Goal: Task Accomplishment & Management: Manage account settings

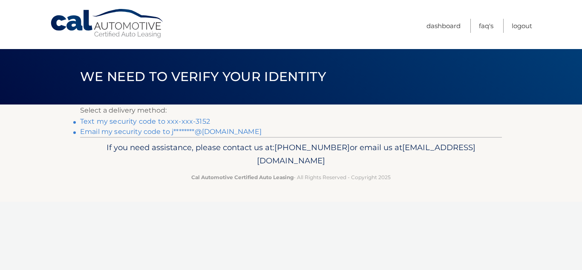
click at [199, 121] on link "Text my security code to xxx-xxx-3152" at bounding box center [145, 121] width 130 height 8
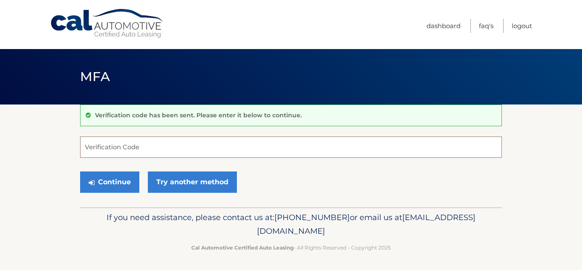
click at [127, 147] on input "Verification Code" at bounding box center [291, 146] width 422 height 21
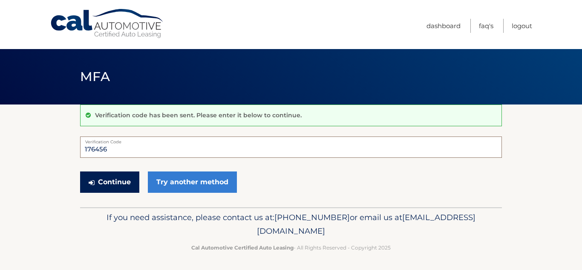
type input "176456"
click at [121, 185] on button "Continue" at bounding box center [109, 181] width 59 height 21
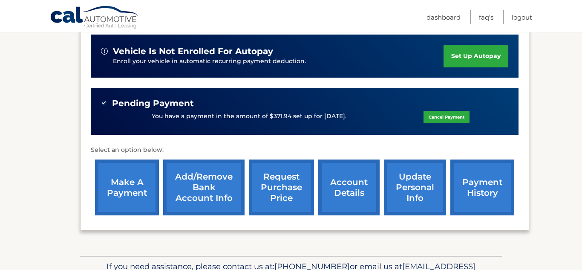
scroll to position [215, 0]
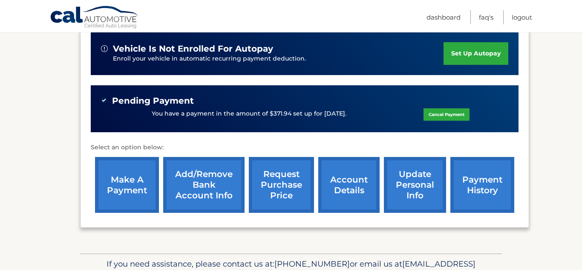
click at [353, 193] on link "account details" at bounding box center [349, 185] width 61 height 56
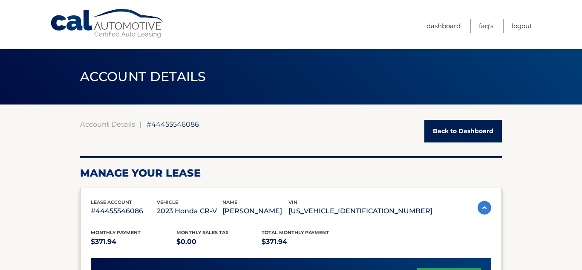
click at [451, 124] on link "Back to Dashboard" at bounding box center [464, 131] width 78 height 23
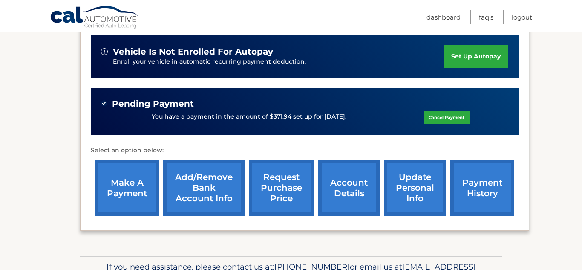
scroll to position [216, 0]
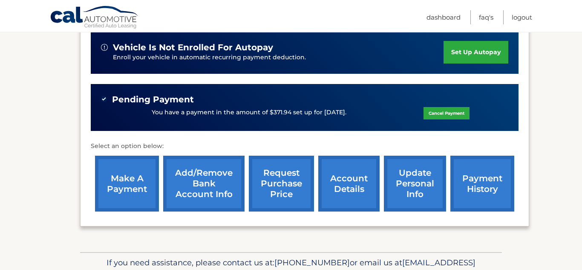
click at [140, 191] on link "make a payment" at bounding box center [127, 184] width 64 height 56
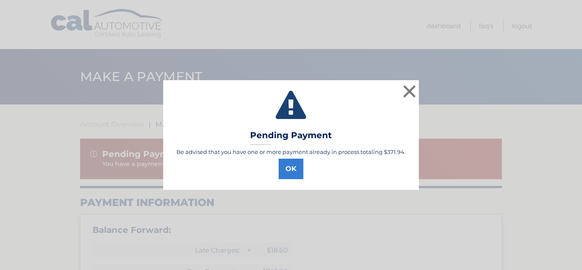
select select "MjgyZGQ0ZGYtZmUyMy00NDY0LWE3MmQtMmU4MTA1ZmFhN2Qy"
click at [290, 172] on button "OK" at bounding box center [291, 169] width 25 height 20
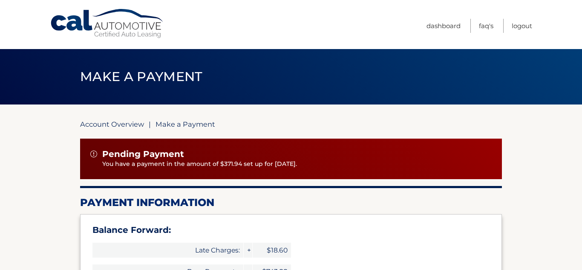
click at [114, 124] on link "Account Overview" at bounding box center [112, 124] width 64 height 9
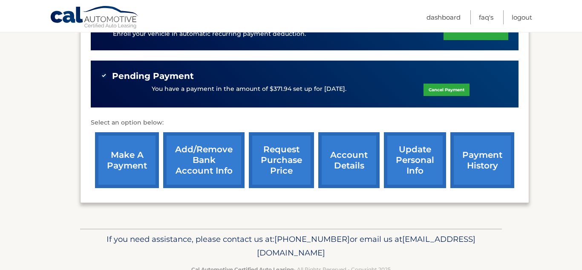
scroll to position [249, 0]
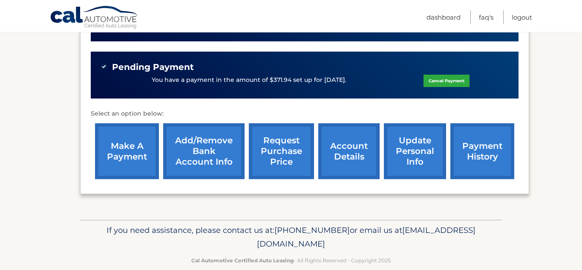
click at [453, 148] on link "payment history" at bounding box center [483, 151] width 64 height 56
click at [274, 142] on link "request purchase price" at bounding box center [281, 151] width 65 height 56
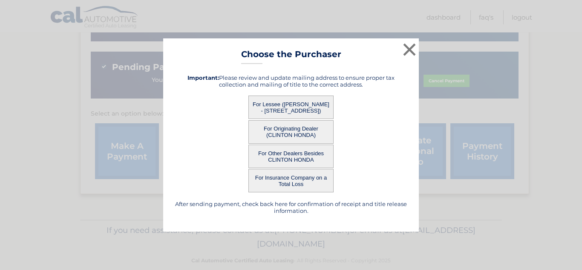
click at [278, 106] on button "For Lessee (JAMES BOGANSKI - 78 FAIRVIEW AVE, , MILFORD, NJ 08848)" at bounding box center [291, 107] width 85 height 23
click at [278, 108] on button "For Lessee (JAMES BOGANSKI - 78 FAIRVIEW AVE, , MILFORD, NJ 08848)" at bounding box center [291, 107] width 85 height 23
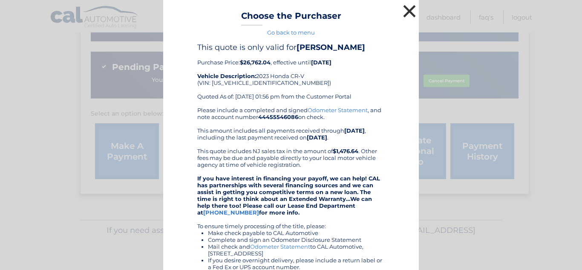
click at [411, 10] on button "×" at bounding box center [409, 11] width 17 height 17
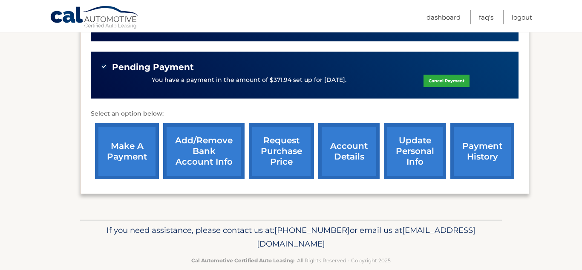
click at [471, 149] on link "payment history" at bounding box center [483, 151] width 64 height 56
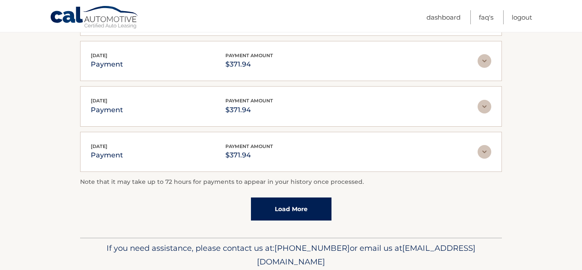
scroll to position [259, 0]
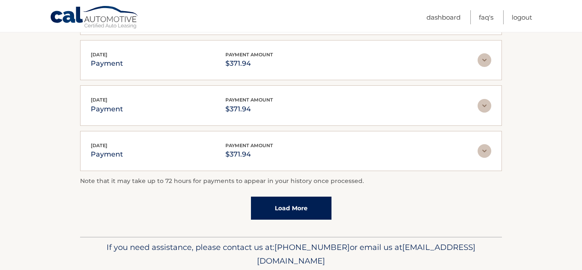
click at [275, 214] on link "Load More" at bounding box center [291, 208] width 81 height 23
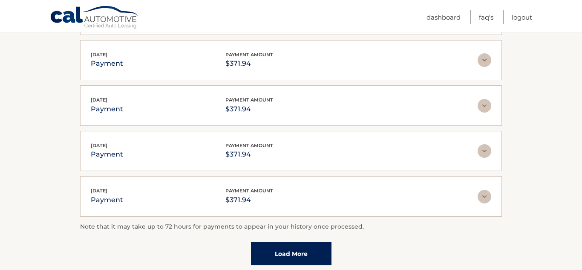
click at [276, 254] on link "Load More" at bounding box center [291, 253] width 81 height 23
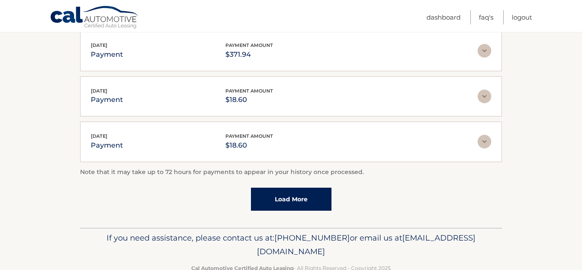
scroll to position [544, 0]
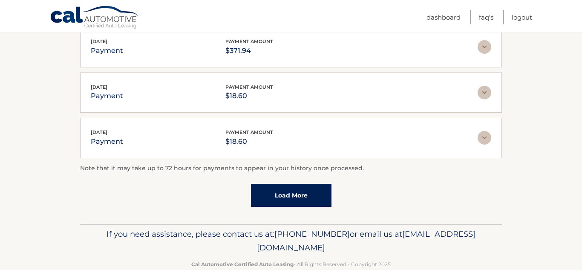
click at [304, 197] on link "Load More" at bounding box center [291, 195] width 81 height 23
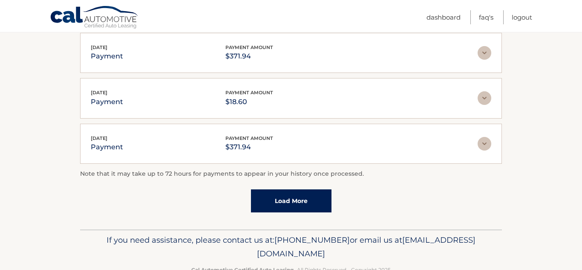
scroll to position [772, 0]
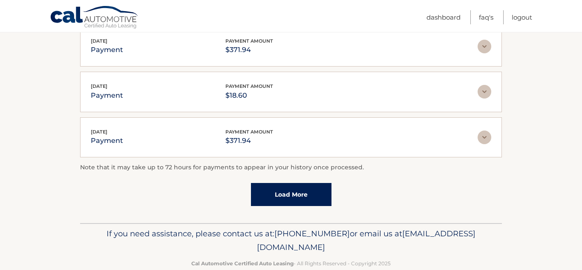
click at [311, 193] on link "Load More" at bounding box center [291, 194] width 81 height 23
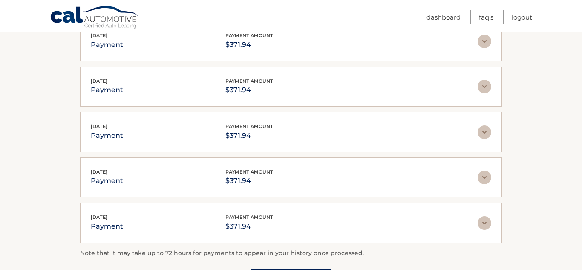
scroll to position [1017, 0]
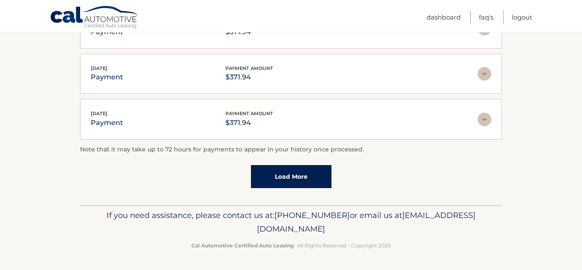
click at [267, 174] on link "Load More" at bounding box center [291, 176] width 81 height 23
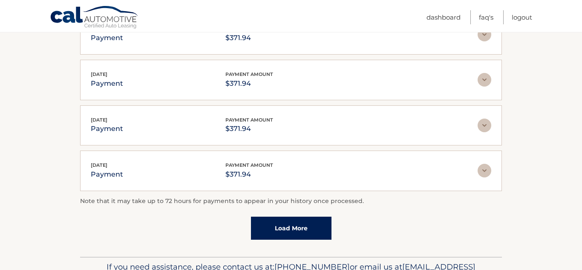
scroll to position [1244, 0]
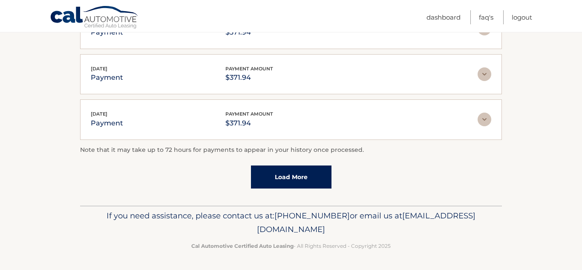
click at [266, 178] on link "Load More" at bounding box center [291, 176] width 81 height 23
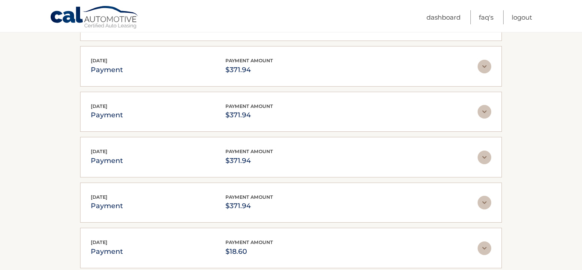
scroll to position [308, 0]
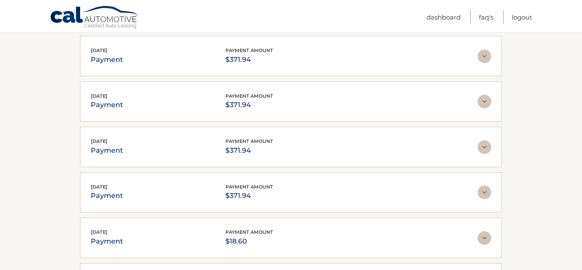
click at [491, 57] on img at bounding box center [485, 56] width 14 height 14
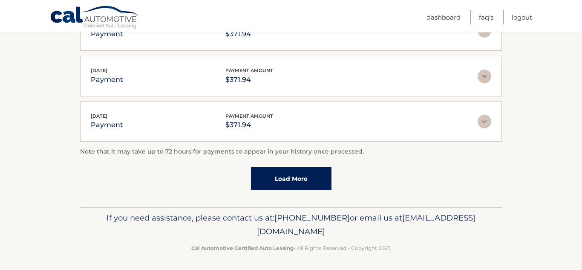
scroll to position [290, 0]
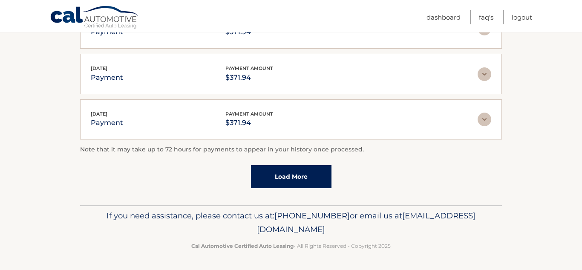
click at [329, 172] on link "Load More" at bounding box center [291, 176] width 81 height 23
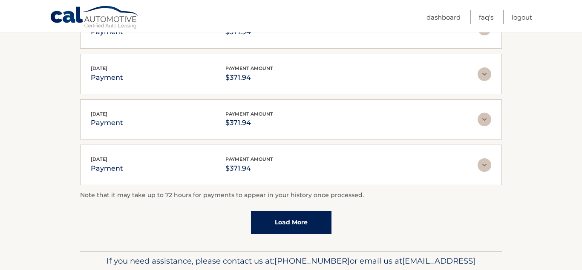
click at [301, 228] on link "Load More" at bounding box center [291, 222] width 81 height 23
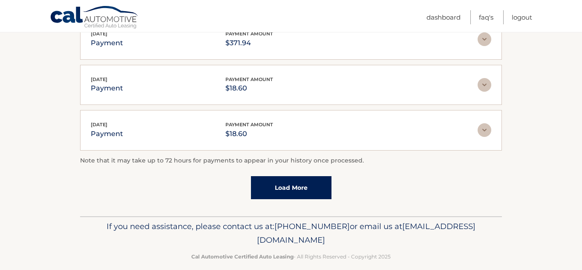
scroll to position [559, 0]
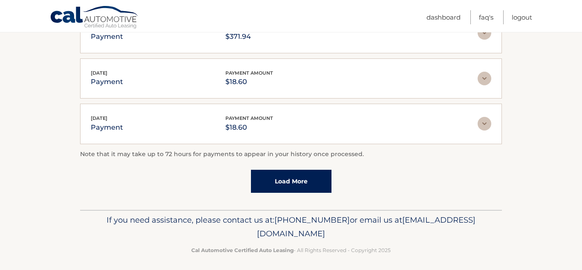
click at [276, 179] on link "Load More" at bounding box center [291, 181] width 81 height 23
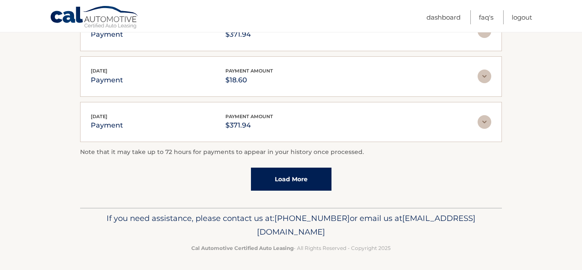
scroll to position [790, 0]
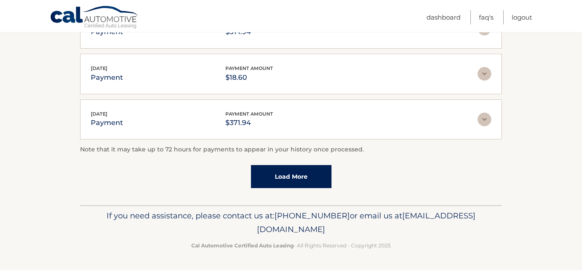
click at [289, 173] on link "Load More" at bounding box center [291, 176] width 81 height 23
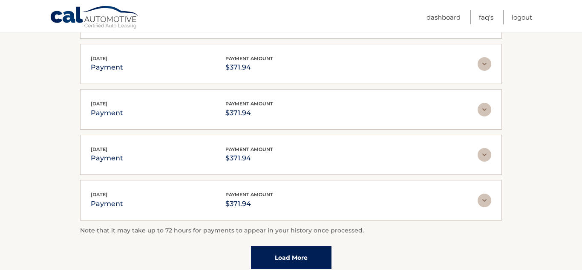
scroll to position [1017, 0]
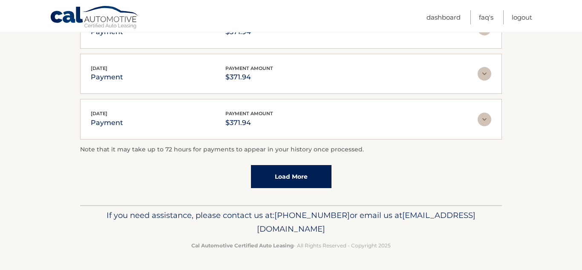
click at [316, 180] on link "Load More" at bounding box center [291, 176] width 81 height 23
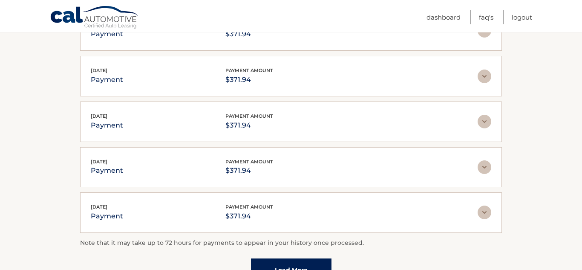
scroll to position [1244, 0]
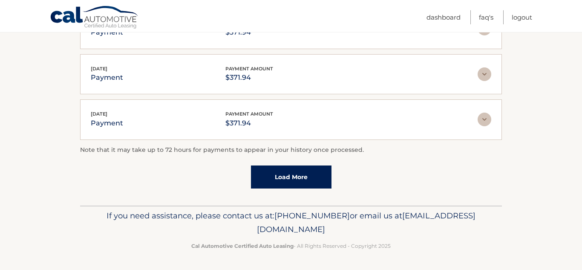
click at [276, 179] on link "Load More" at bounding box center [291, 176] width 81 height 23
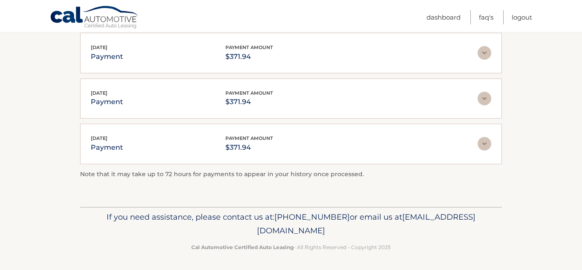
scroll to position [1312, 0]
click at [483, 146] on img at bounding box center [485, 143] width 14 height 14
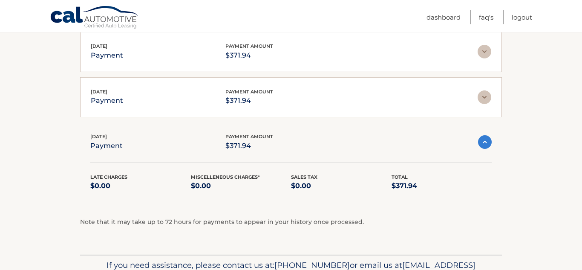
click at [487, 97] on img at bounding box center [485, 97] width 14 height 14
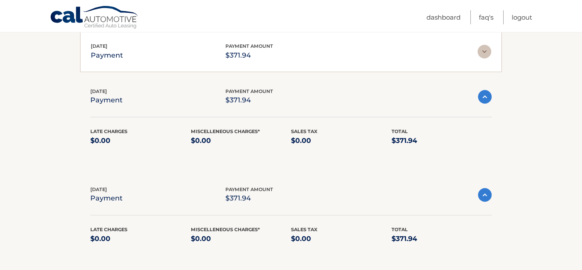
click at [483, 57] on img at bounding box center [485, 52] width 14 height 14
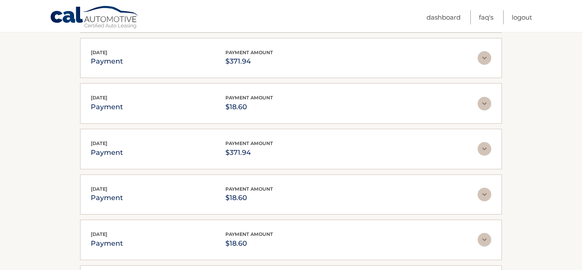
scroll to position [440, 0]
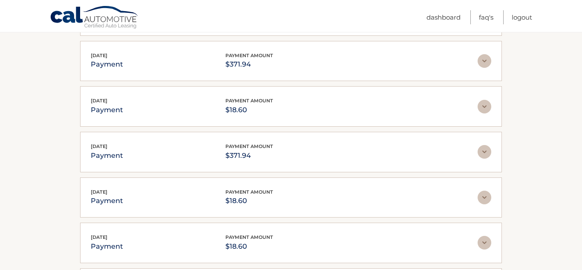
click at [485, 153] on img at bounding box center [485, 152] width 14 height 14
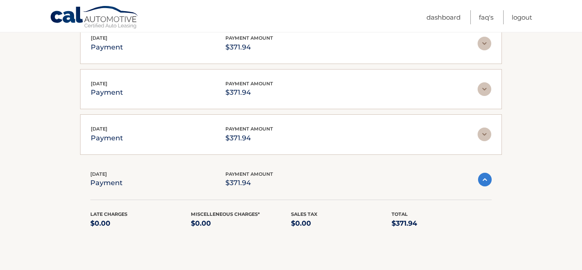
scroll to position [1234, 0]
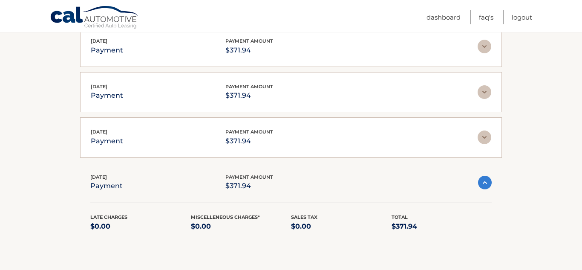
click at [484, 138] on img at bounding box center [485, 137] width 14 height 14
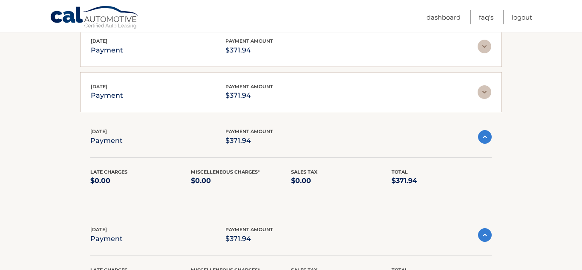
click at [481, 91] on img at bounding box center [485, 92] width 14 height 14
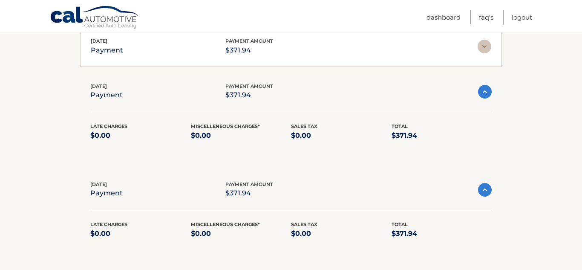
click at [484, 48] on img at bounding box center [485, 47] width 14 height 14
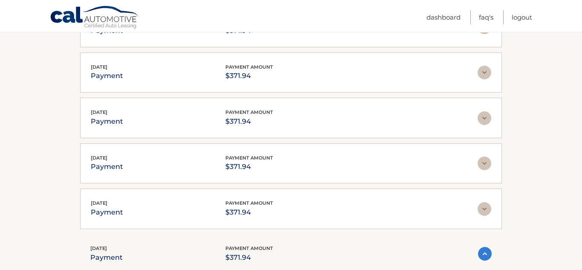
scroll to position [1023, 0]
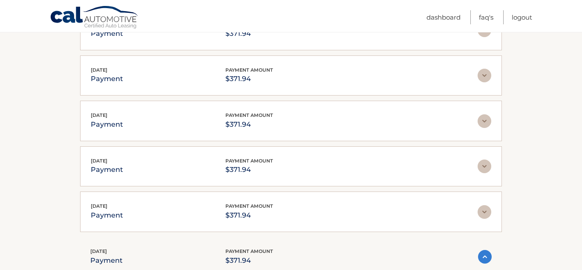
click at [483, 210] on img at bounding box center [485, 212] width 14 height 14
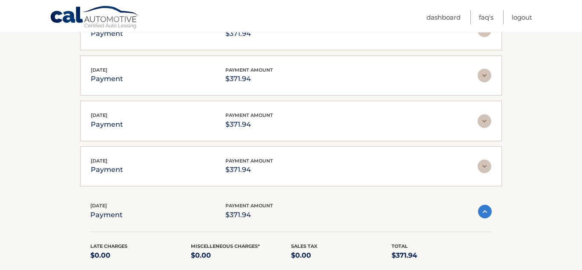
click at [481, 170] on img at bounding box center [485, 166] width 14 height 14
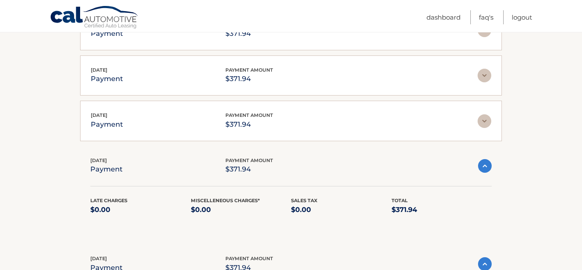
click at [485, 125] on img at bounding box center [485, 121] width 14 height 14
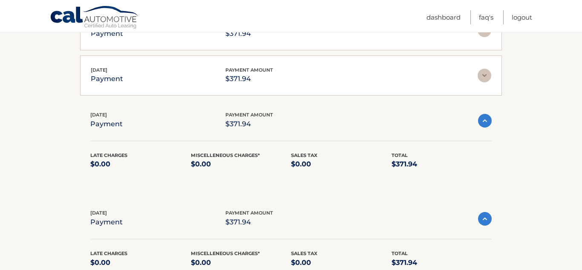
click at [484, 72] on img at bounding box center [485, 76] width 14 height 14
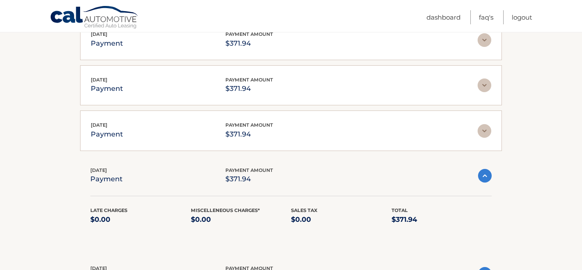
scroll to position [878, 0]
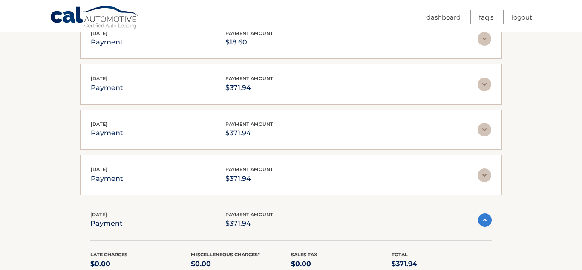
click at [484, 172] on img at bounding box center [485, 175] width 14 height 14
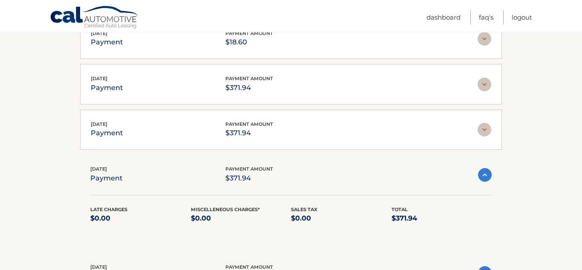
click at [486, 130] on img at bounding box center [485, 130] width 14 height 14
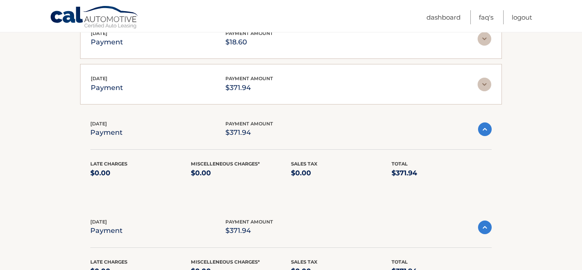
click at [486, 85] on img at bounding box center [485, 85] width 14 height 14
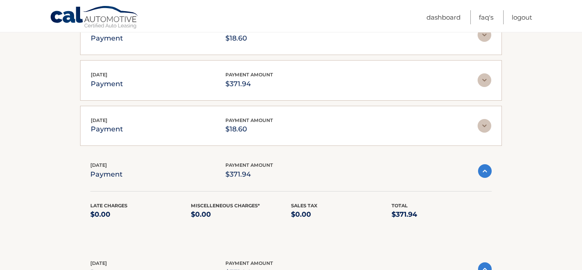
scroll to position [784, 0]
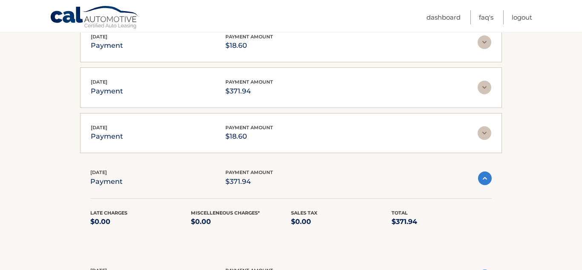
click at [481, 130] on img at bounding box center [485, 133] width 14 height 14
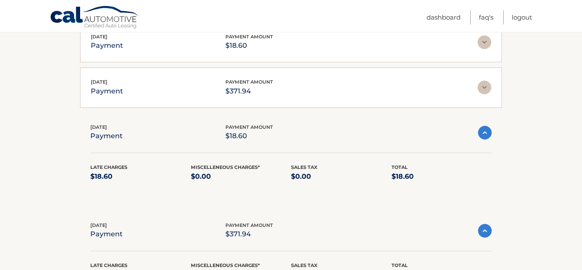
click at [487, 130] on img at bounding box center [485, 133] width 14 height 14
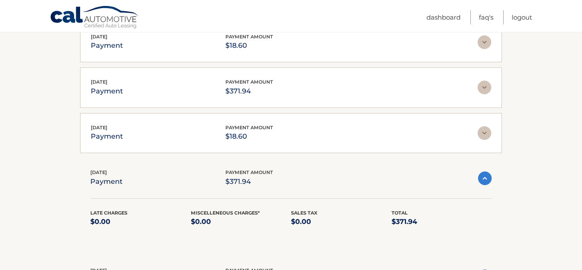
click at [487, 130] on img at bounding box center [485, 133] width 14 height 14
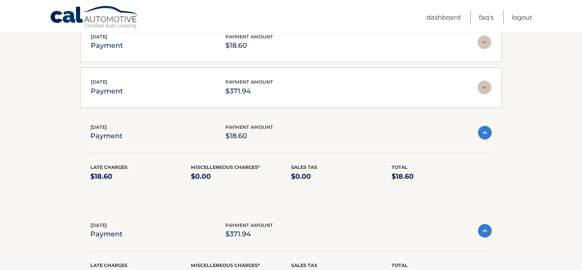
click at [486, 90] on img at bounding box center [485, 88] width 14 height 14
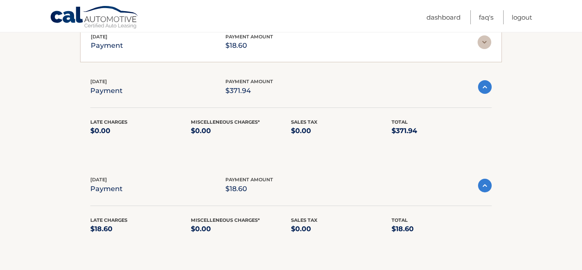
click at [488, 45] on img at bounding box center [485, 42] width 14 height 14
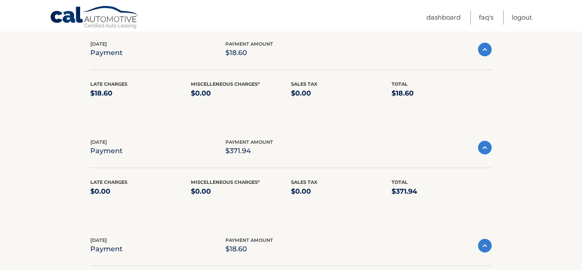
scroll to position [659, 0]
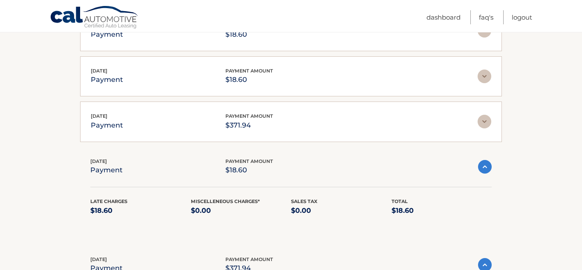
click at [486, 164] on img at bounding box center [485, 167] width 14 height 14
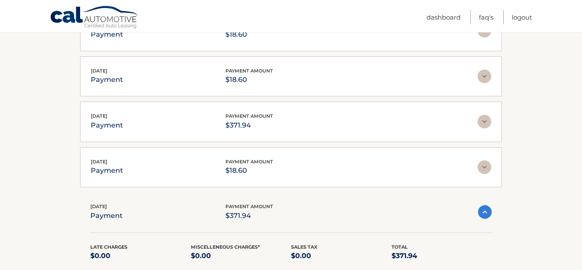
click at [485, 208] on img at bounding box center [485, 212] width 14 height 14
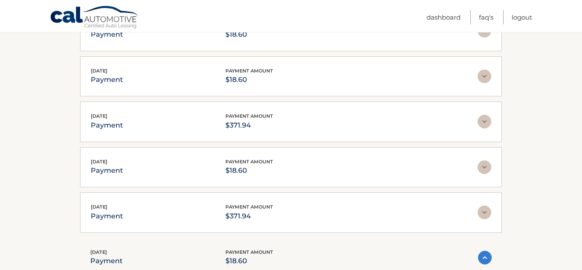
click at [485, 257] on img at bounding box center [485, 258] width 14 height 14
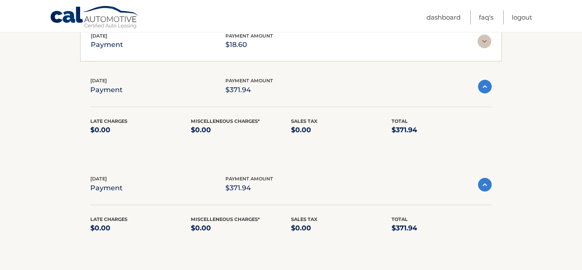
scroll to position [879, 0]
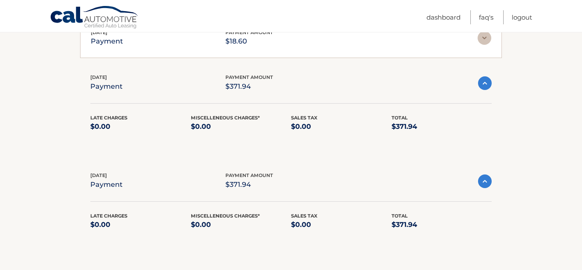
click at [484, 83] on img at bounding box center [485, 83] width 14 height 14
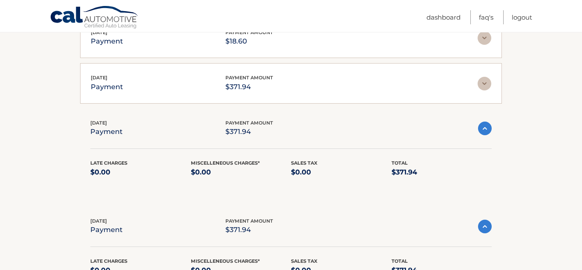
click at [484, 125] on img at bounding box center [485, 129] width 14 height 14
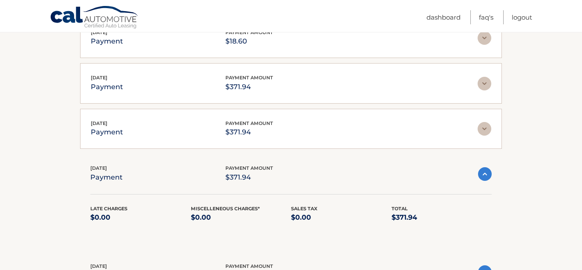
click at [485, 175] on img at bounding box center [485, 174] width 14 height 14
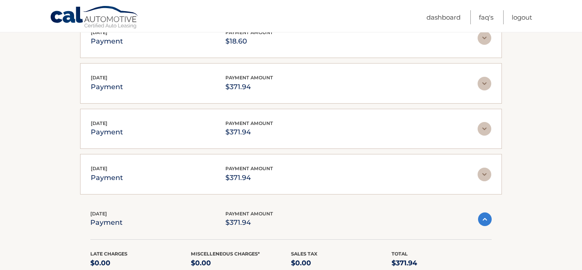
click at [484, 217] on img at bounding box center [485, 219] width 14 height 14
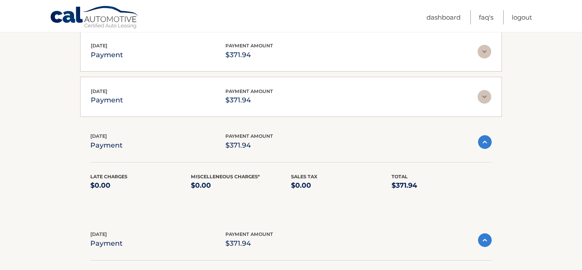
scroll to position [1015, 0]
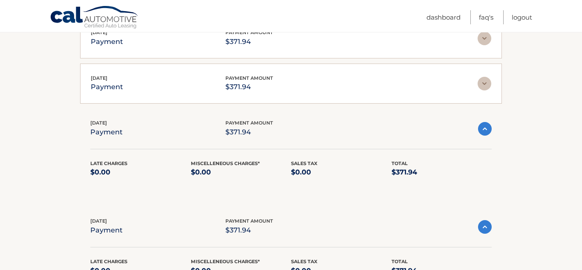
click at [484, 127] on img at bounding box center [485, 129] width 14 height 14
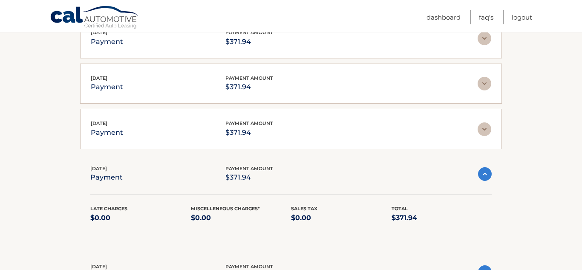
click at [484, 174] on img at bounding box center [485, 174] width 14 height 14
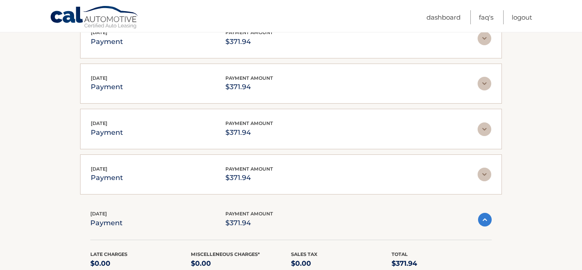
click at [484, 217] on img at bounding box center [485, 220] width 14 height 14
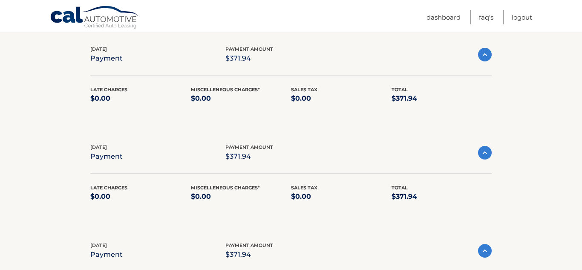
scroll to position [1228, 0]
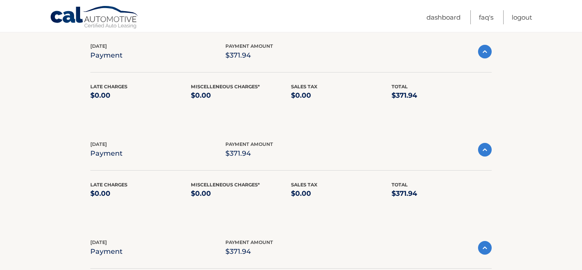
click at [486, 50] on img at bounding box center [485, 52] width 14 height 14
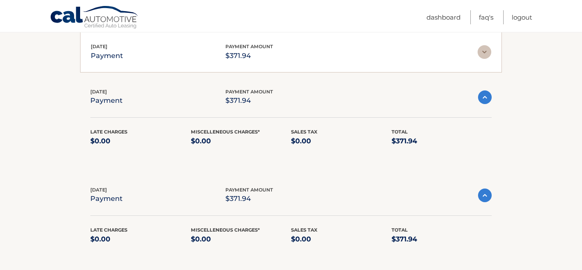
click at [486, 99] on img at bounding box center [485, 97] width 14 height 14
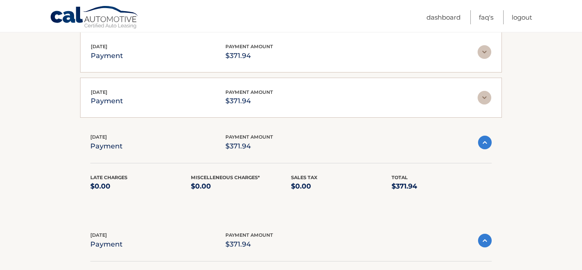
click at [486, 136] on img at bounding box center [485, 143] width 14 height 14
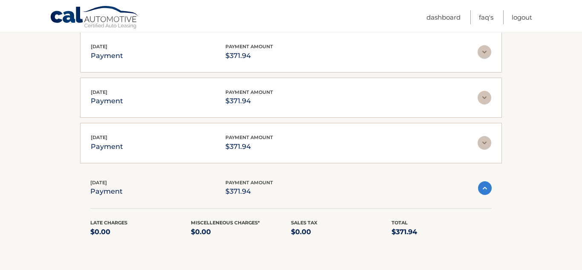
click at [486, 188] on img at bounding box center [485, 188] width 14 height 14
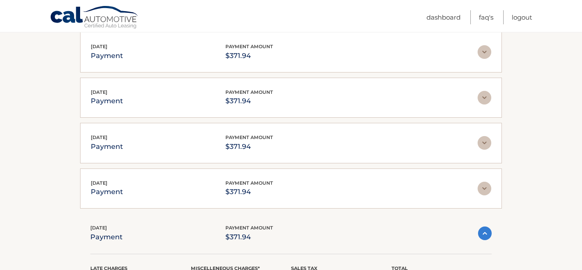
click at [483, 229] on img at bounding box center [485, 233] width 14 height 14
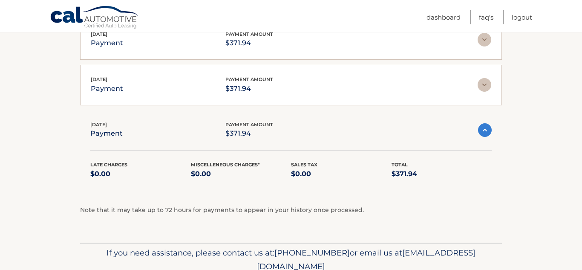
scroll to position [1382, 0]
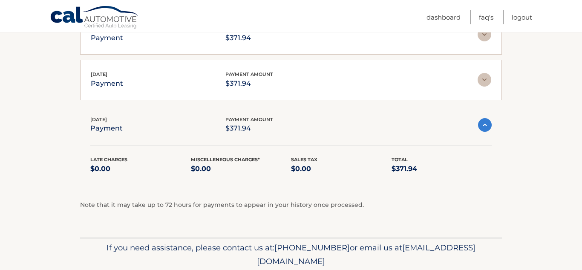
click at [487, 122] on img at bounding box center [485, 125] width 14 height 14
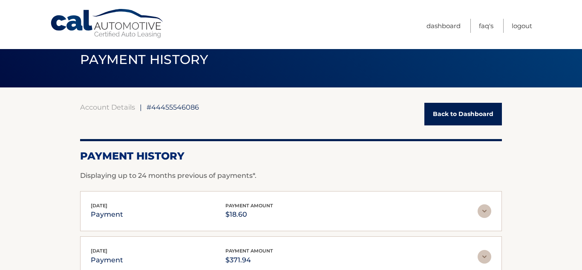
scroll to position [0, 0]
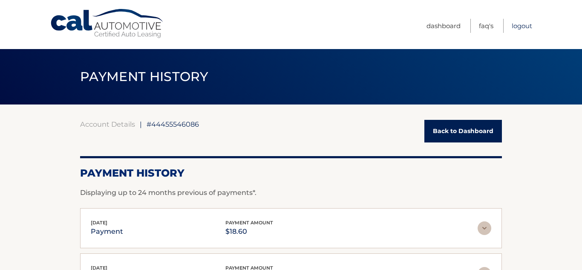
click at [523, 26] on link "Logout" at bounding box center [522, 26] width 20 height 14
